Goal: Find specific page/section: Find specific page/section

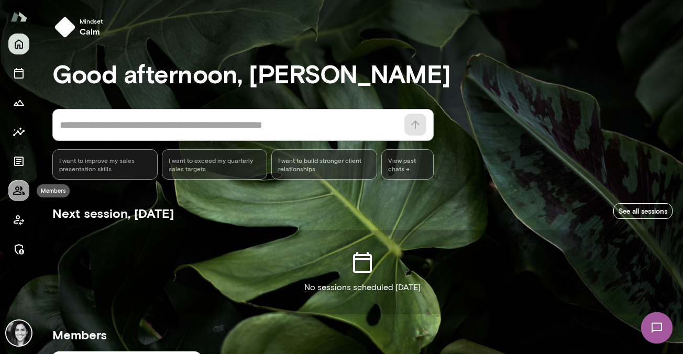
click at [17, 195] on icon "Members" at bounding box center [19, 190] width 13 height 13
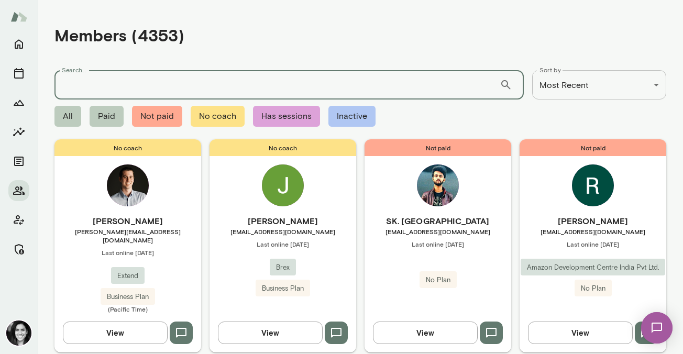
click at [127, 87] on input "Search..." at bounding box center [276, 84] width 445 height 29
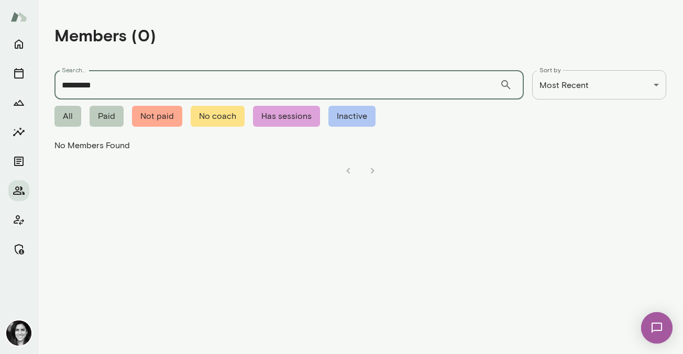
click at [96, 88] on input "*********" at bounding box center [276, 84] width 445 height 29
type input "**********"
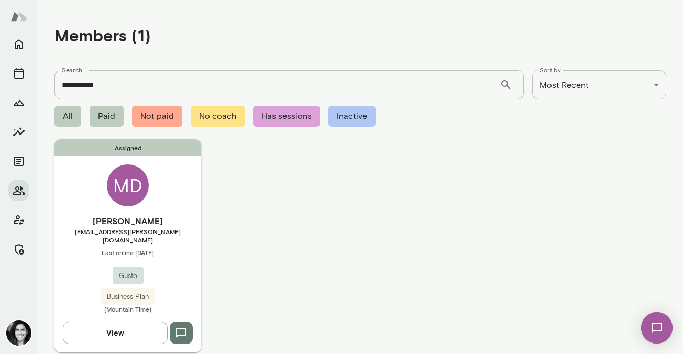
click at [127, 193] on div "MD" at bounding box center [128, 185] width 42 height 42
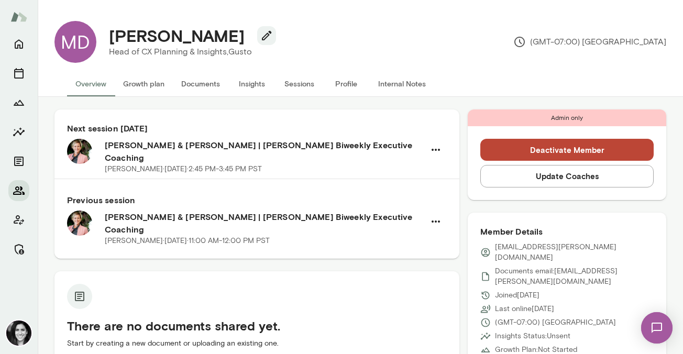
click at [20, 181] on button "Members" at bounding box center [18, 190] width 21 height 21
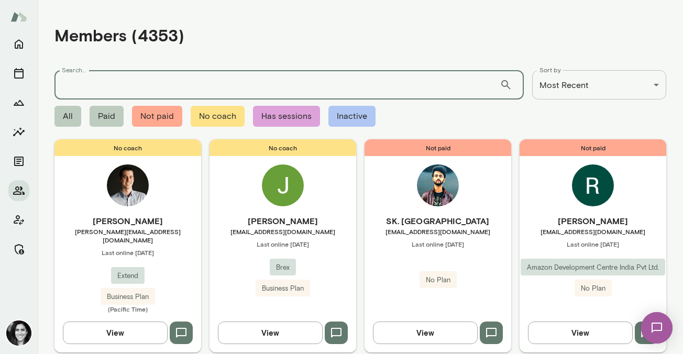
click at [140, 84] on input "Search..." at bounding box center [276, 84] width 445 height 29
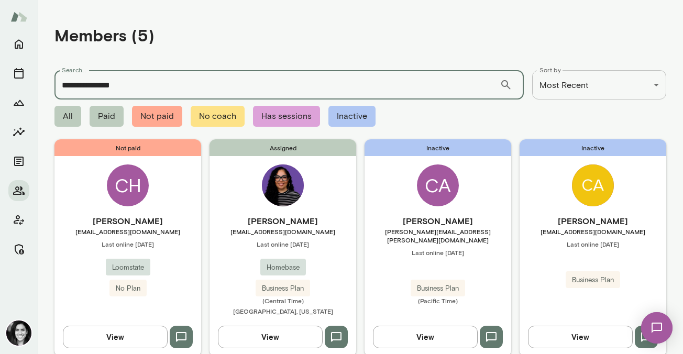
type input "**********"
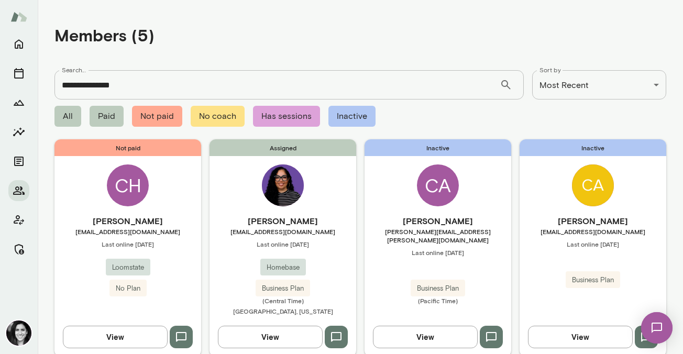
click at [224, 183] on div "Assigned [PERSON_NAME] [EMAIL_ADDRESS][DOMAIN_NAME] Last online [DATE] Homebase…" at bounding box center [282, 247] width 147 height 217
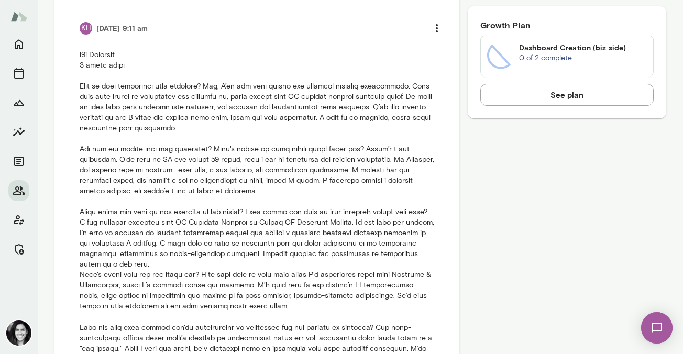
scroll to position [421, 0]
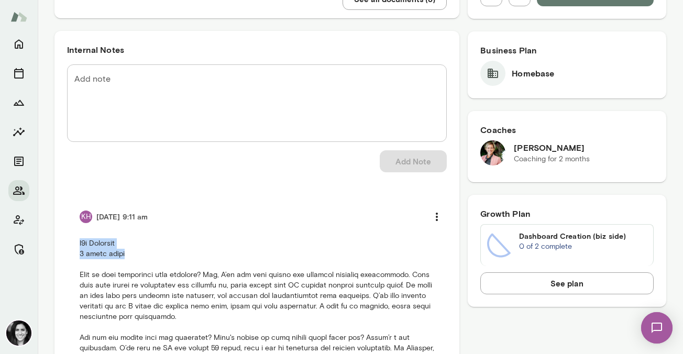
drag, startPoint x: 132, startPoint y: 256, endPoint x: 62, endPoint y: 249, distance: 71.1
click at [62, 249] on div "Internal Notes Add note * Add note Add Note KH [DATE] 9:11 am See all notes" at bounding box center [256, 360] width 405 height 659
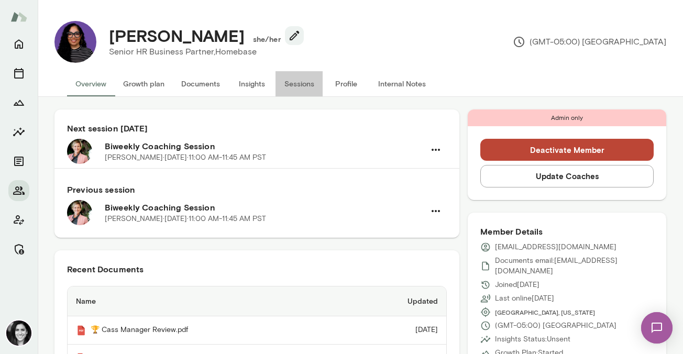
click at [305, 88] on button "Sessions" at bounding box center [298, 83] width 47 height 25
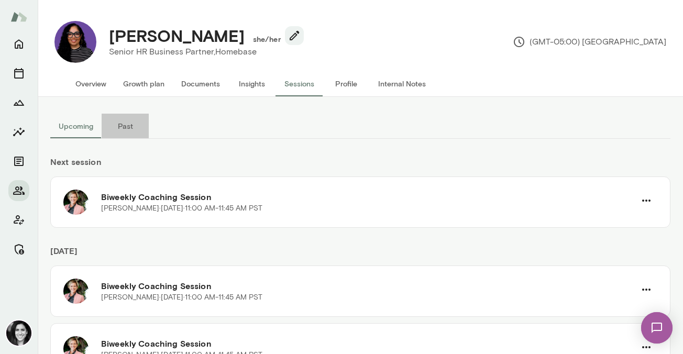
click at [130, 130] on button "Past" at bounding box center [125, 126] width 47 height 25
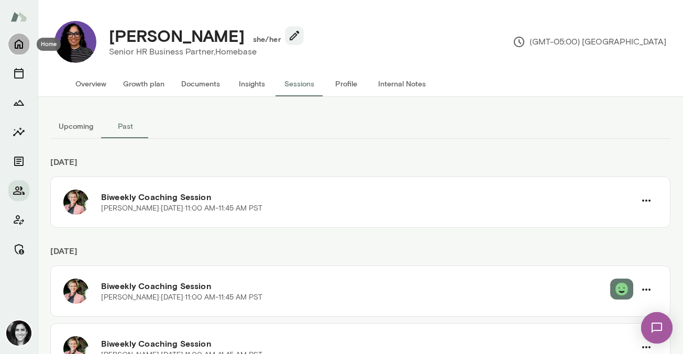
click at [20, 47] on icon "Home" at bounding box center [19, 44] width 13 height 13
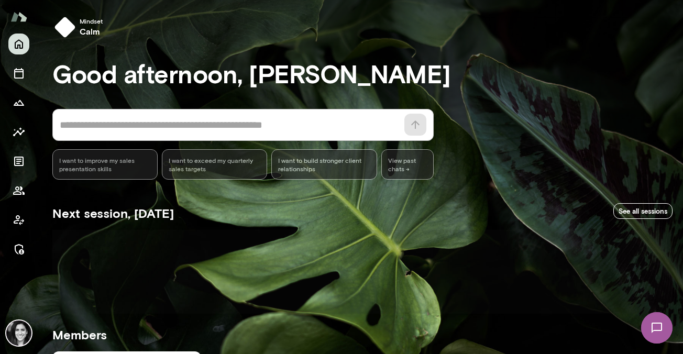
click at [20, 203] on div at bounding box center [18, 147] width 21 height 226
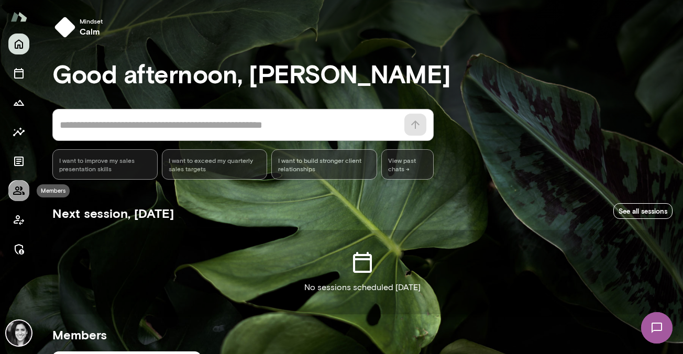
click at [20, 200] on button "Members" at bounding box center [18, 190] width 21 height 21
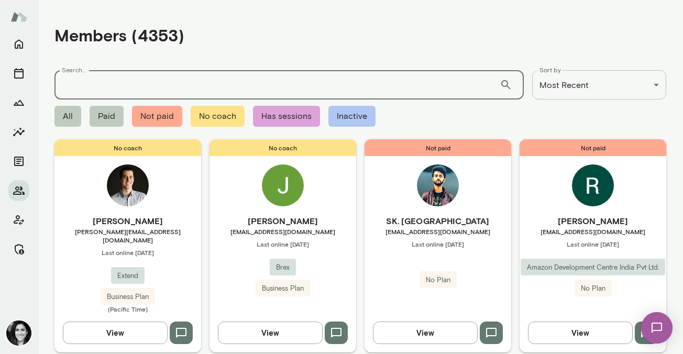
click at [96, 77] on input "Search..." at bounding box center [276, 84] width 445 height 29
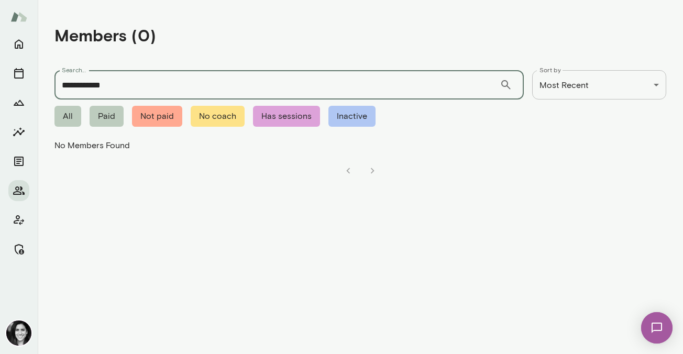
type input "**********"
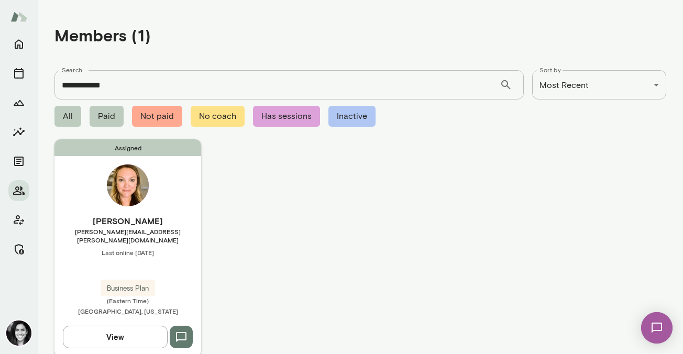
click at [164, 197] on div "Assigned [PERSON_NAME] [PERSON_NAME][EMAIL_ADDRESS][PERSON_NAME][DOMAIN_NAME] L…" at bounding box center [127, 247] width 147 height 217
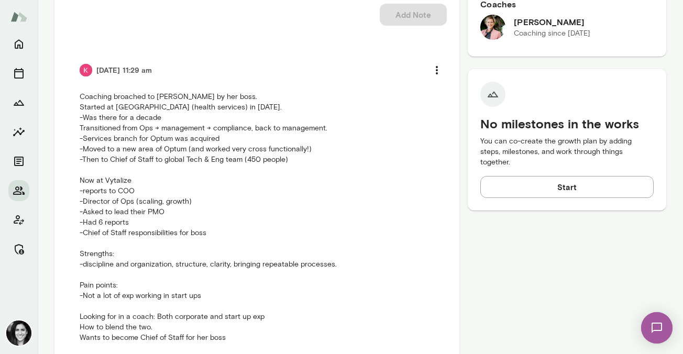
scroll to position [564, 0]
